Goal: Task Accomplishment & Management: Use online tool/utility

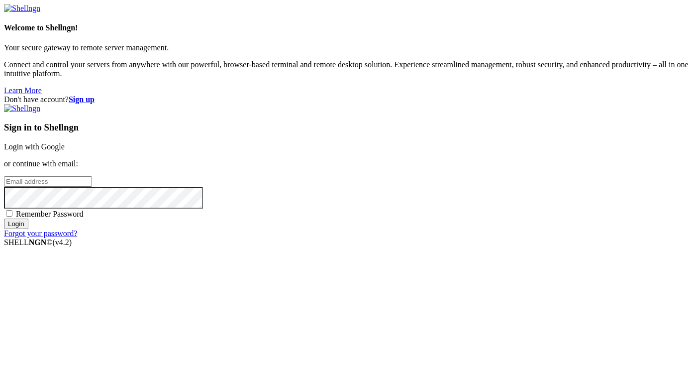
click at [65, 142] on link "Login with Google" at bounding box center [34, 146] width 61 height 8
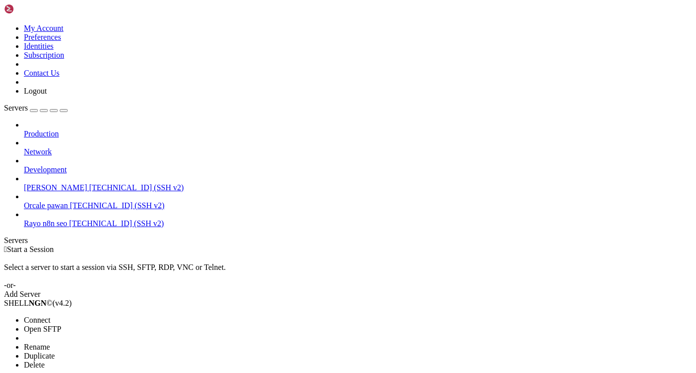
click at [50, 315] on span "Connect" at bounding box center [37, 319] width 26 height 8
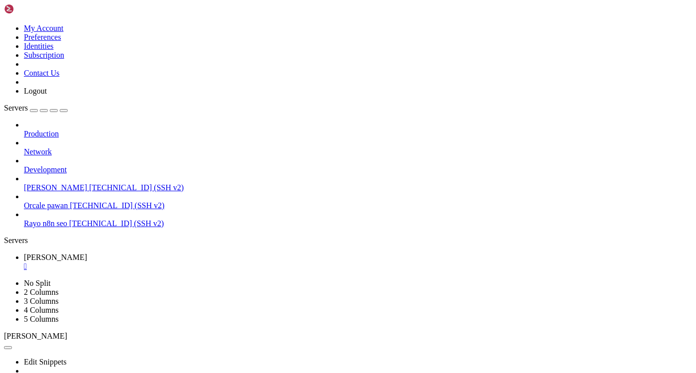
click at [182, 262] on div "" at bounding box center [358, 266] width 668 height 9
